Goal: Book appointment/travel/reservation

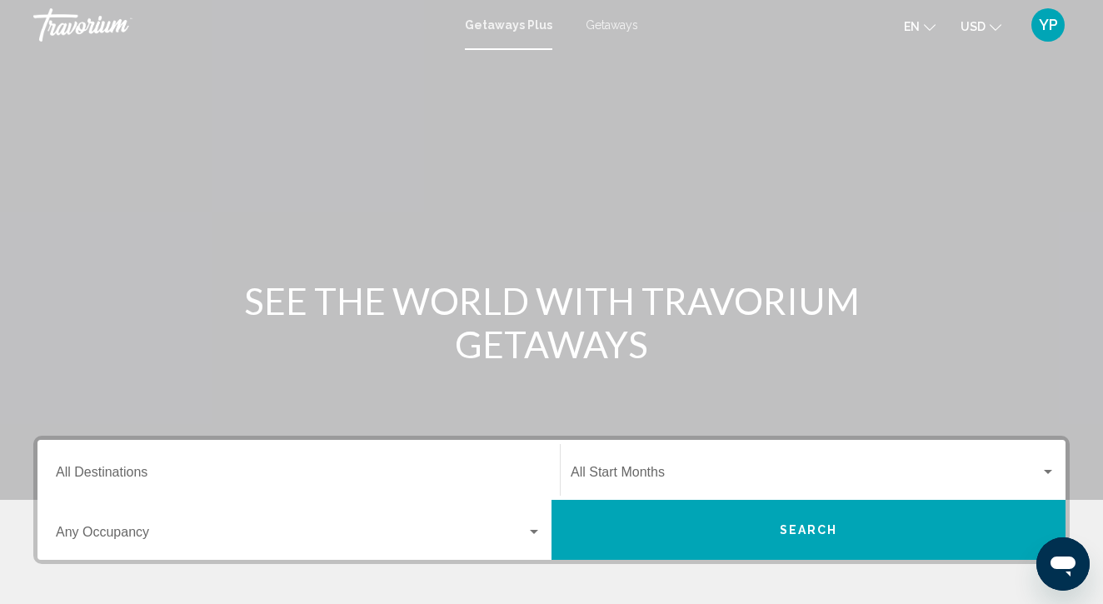
click at [610, 26] on span "Getaways" at bounding box center [612, 24] width 52 height 13
click at [192, 534] on span "Search widget" at bounding box center [291, 535] width 471 height 15
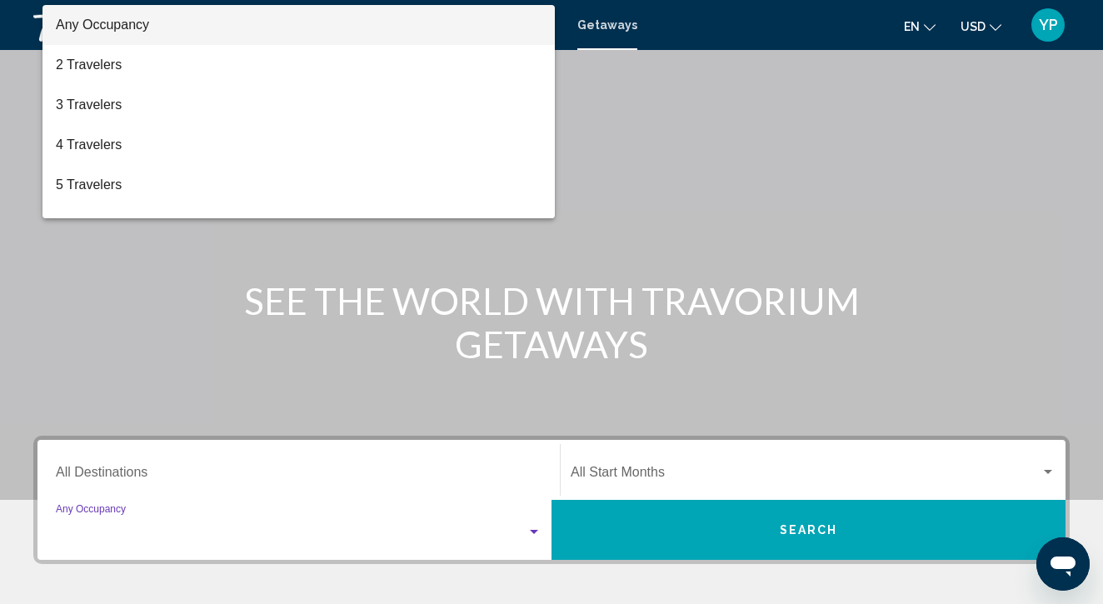
scroll to position [331, 0]
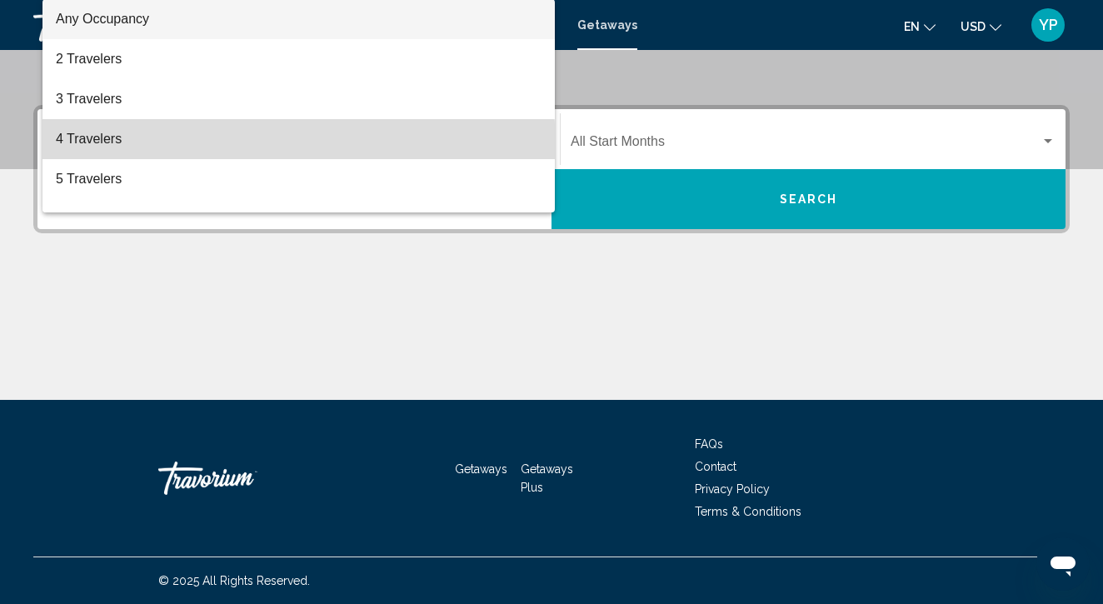
click at [74, 151] on span "4 Travelers" at bounding box center [299, 139] width 486 height 40
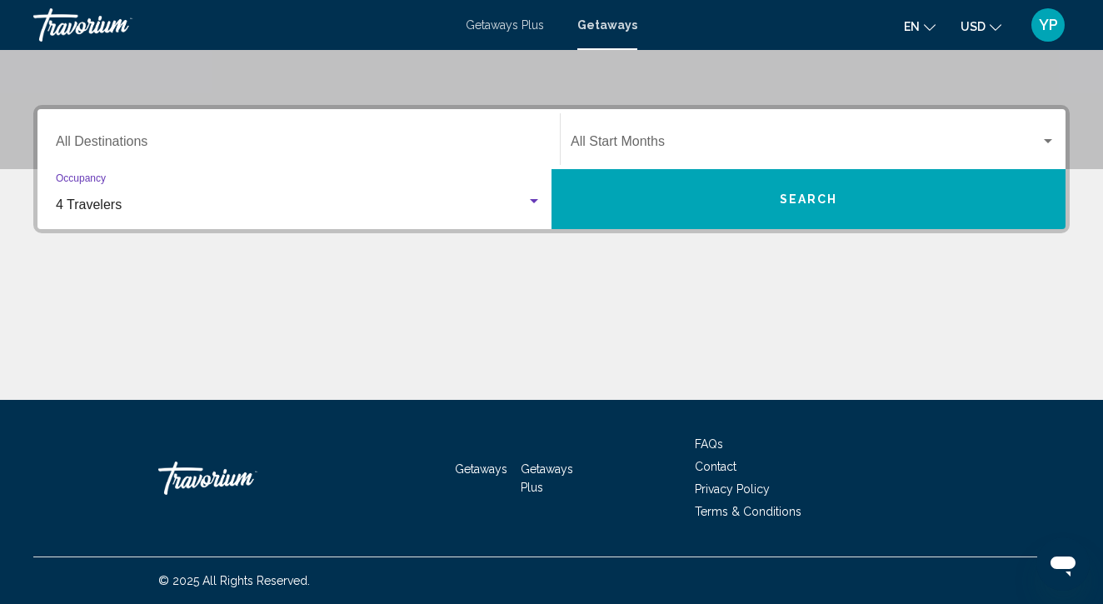
click at [650, 142] on span "Search widget" at bounding box center [806, 144] width 470 height 15
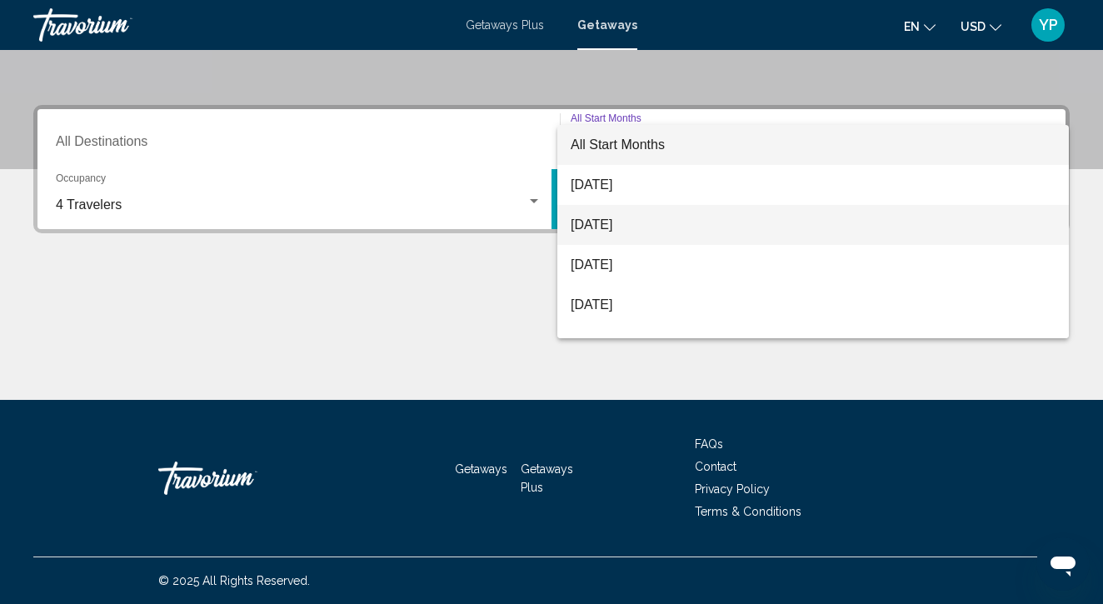
click at [635, 218] on span "[DATE]" at bounding box center [813, 225] width 485 height 40
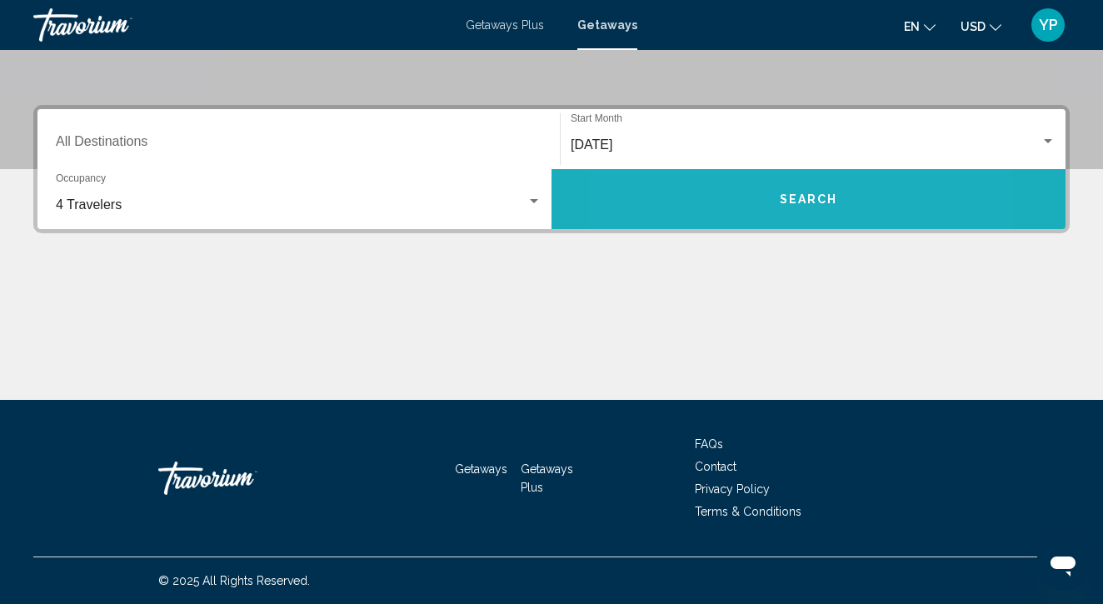
click at [722, 205] on button "Search" at bounding box center [808, 199] width 514 height 60
